Goal: Task Accomplishment & Management: Manage account settings

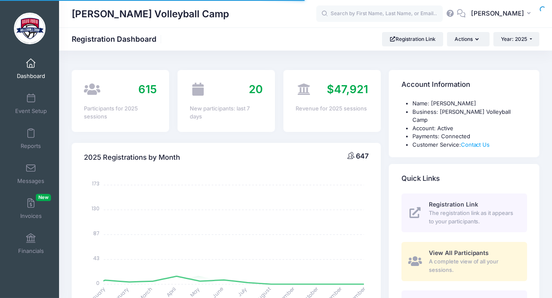
select select
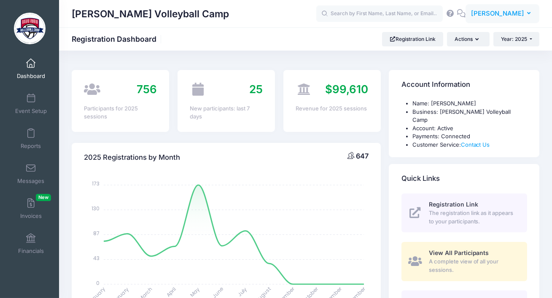
click at [511, 13] on span "[PERSON_NAME]" at bounding box center [497, 13] width 53 height 9
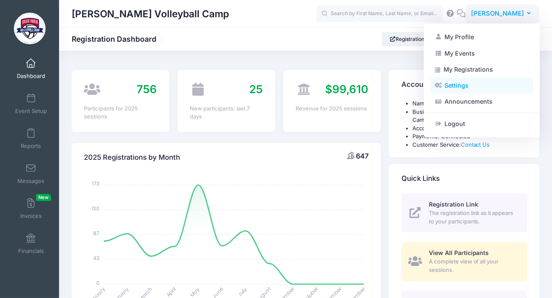
click at [452, 85] on link "Settings" at bounding box center [481, 86] width 102 height 16
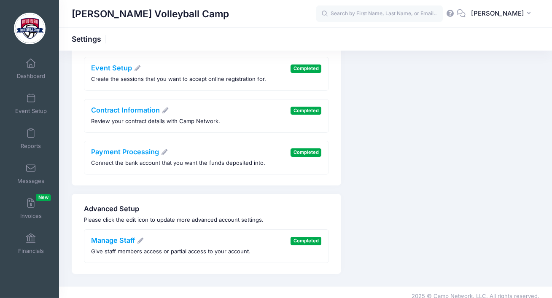
scroll to position [124, 0]
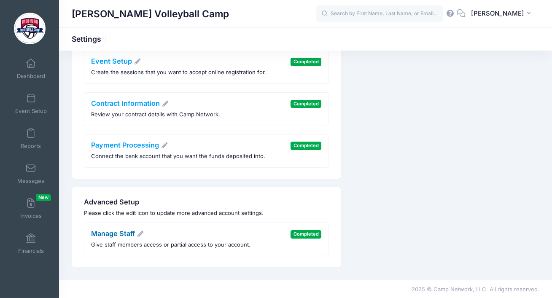
click at [117, 233] on link "Manage Staff" at bounding box center [117, 233] width 53 height 8
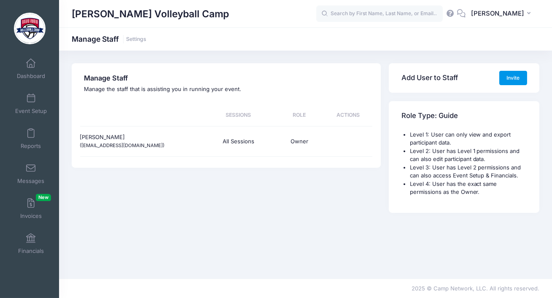
click at [505, 79] on button "Invite" at bounding box center [513, 78] width 28 height 14
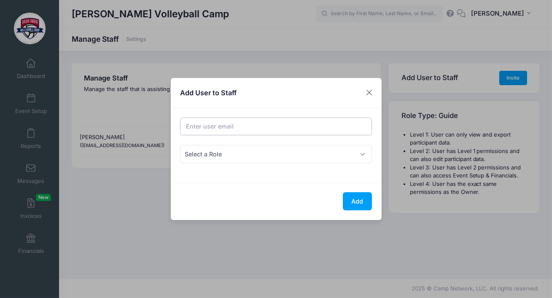
click at [322, 126] on input "Email address" at bounding box center [276, 127] width 192 height 18
click at [340, 150] on span "Select a Role" at bounding box center [276, 154] width 192 height 18
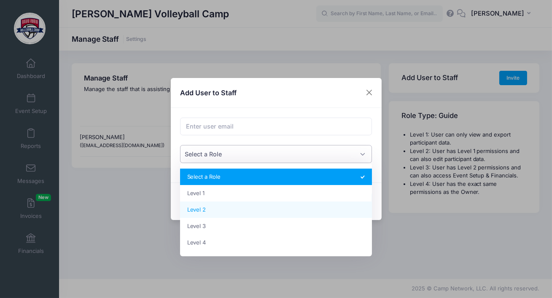
select select "3"
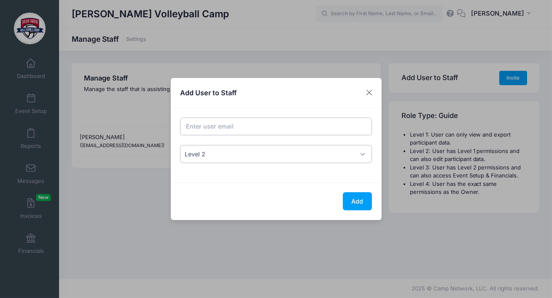
click at [306, 133] on input "Email address" at bounding box center [276, 127] width 192 height 18
type input "stephanie@thinkcom-maz.com"
click at [356, 196] on button "Add" at bounding box center [357, 201] width 29 height 18
